Goal: Information Seeking & Learning: Understand process/instructions

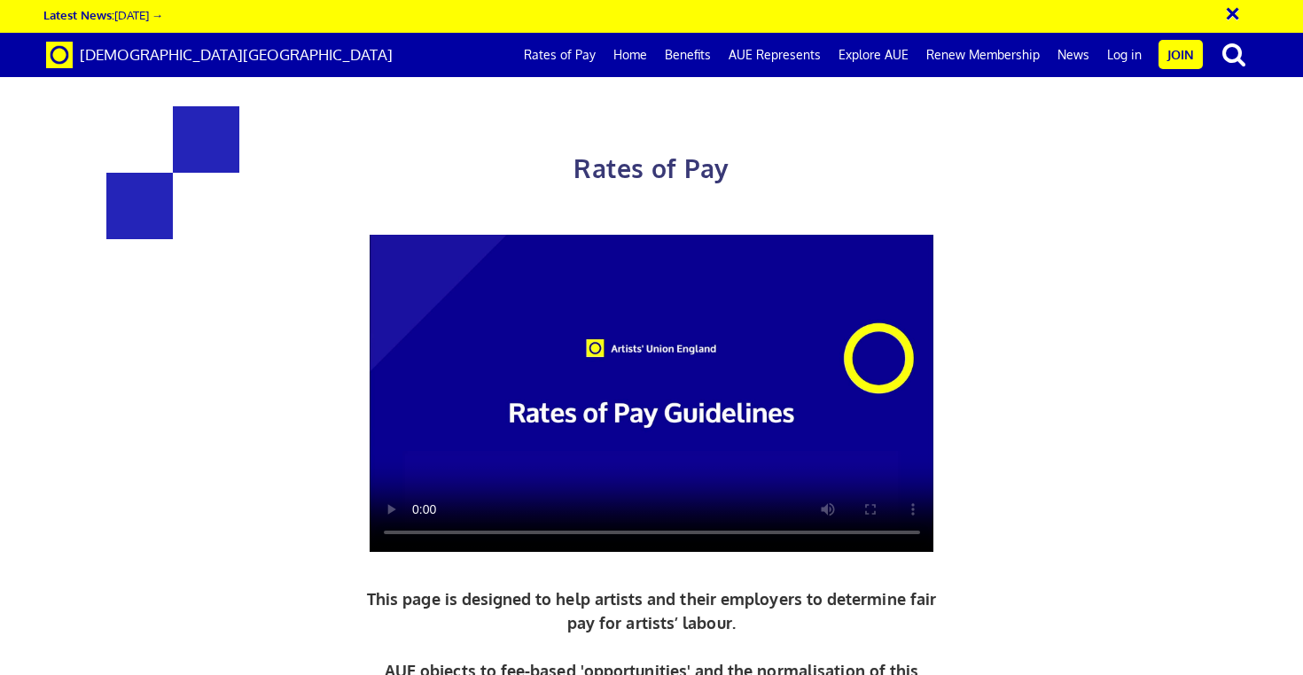
scroll to position [741, 0]
click at [562, 61] on link "Rates of Pay" at bounding box center [560, 55] width 90 height 44
